Goal: Navigation & Orientation: Go to known website

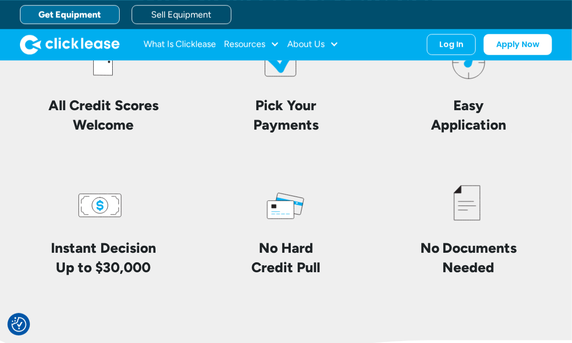
scroll to position [1974, 0]
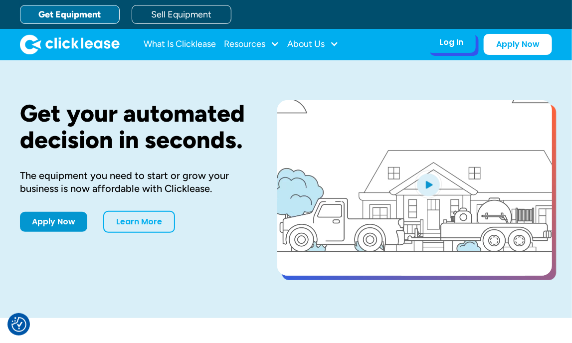
click at [455, 44] on div "Log In" at bounding box center [451, 42] width 24 height 10
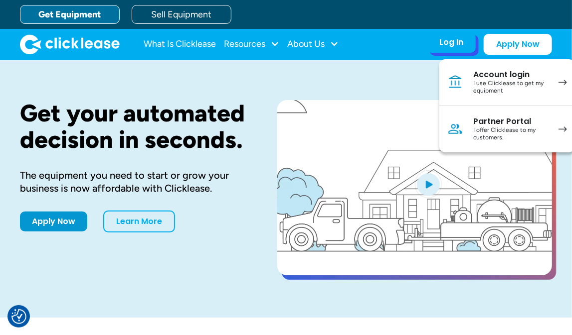
click at [481, 84] on div "I use Clicklease to get my equipment" at bounding box center [510, 87] width 75 height 15
